Goal: Task Accomplishment & Management: Use online tool/utility

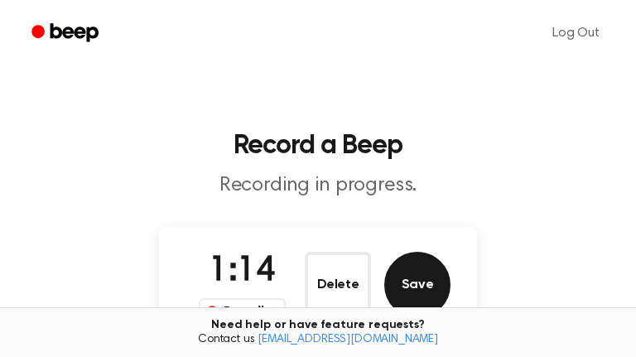
click at [424, 288] on button "Save" at bounding box center [417, 285] width 66 height 66
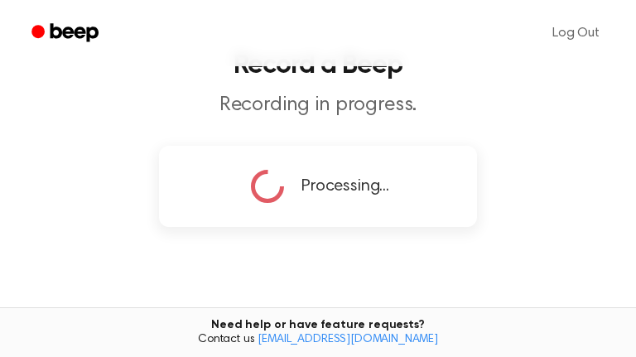
scroll to position [108, 0]
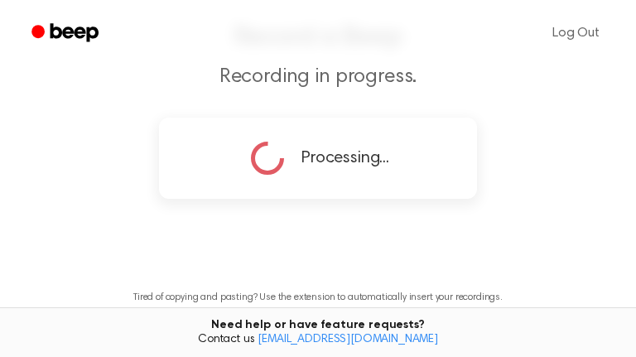
click at [266, 144] on icon at bounding box center [268, 158] width 52 height 52
click at [266, 144] on circle at bounding box center [267, 158] width 38 height 38
click at [266, 144] on icon at bounding box center [267, 157] width 41 height 41
click at [266, 144] on circle at bounding box center [267, 158] width 35 height 35
click at [266, 144] on circle at bounding box center [267, 157] width 31 height 31
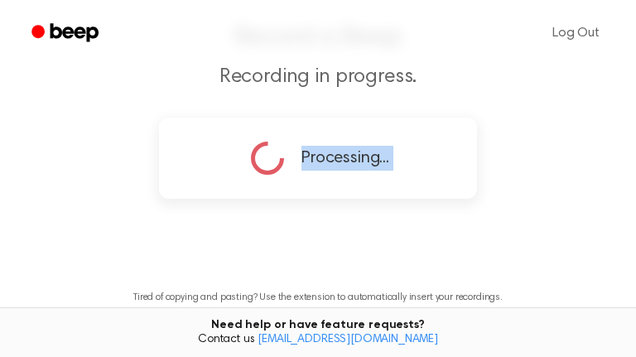
click at [255, 127] on div at bounding box center [255, 127] width 0 height 0
click at [266, 144] on icon at bounding box center [267, 158] width 56 height 56
click at [266, 144] on circle at bounding box center [267, 157] width 31 height 31
click at [255, 127] on div at bounding box center [255, 127] width 0 height 0
click at [266, 146] on icon at bounding box center [267, 158] width 55 height 55
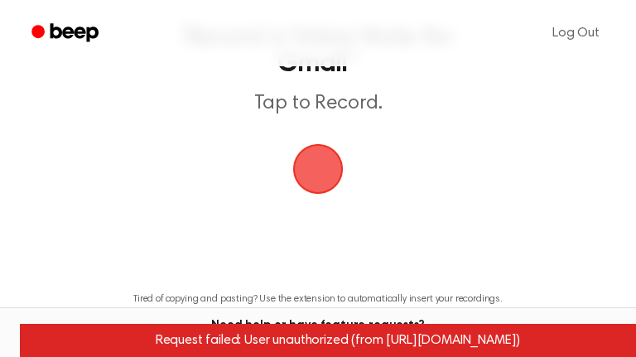
scroll to position [109, 0]
